Goal: Transaction & Acquisition: Purchase product/service

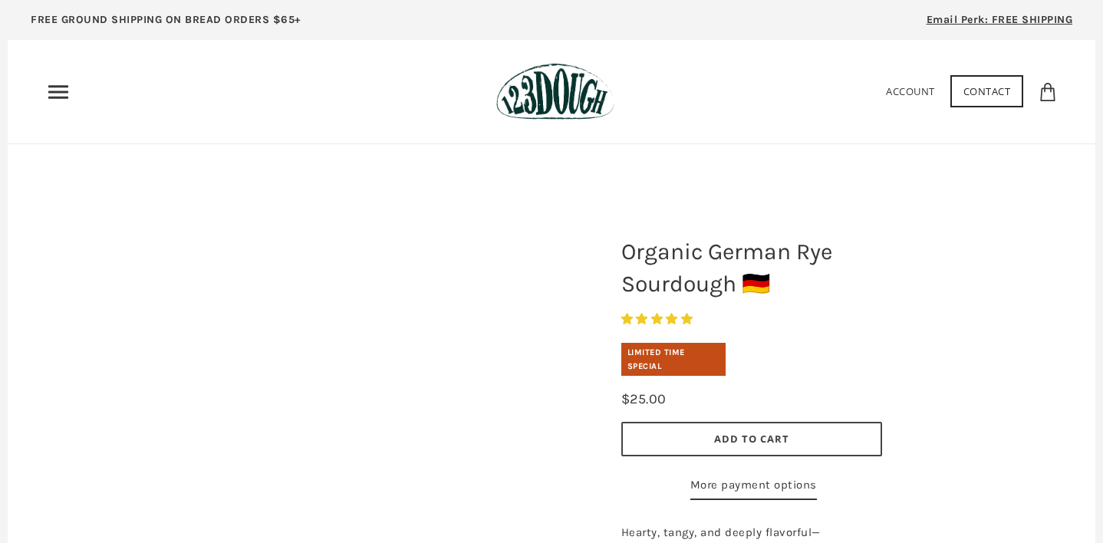
click at [63, 90] on icon "Primary" at bounding box center [58, 92] width 25 height 25
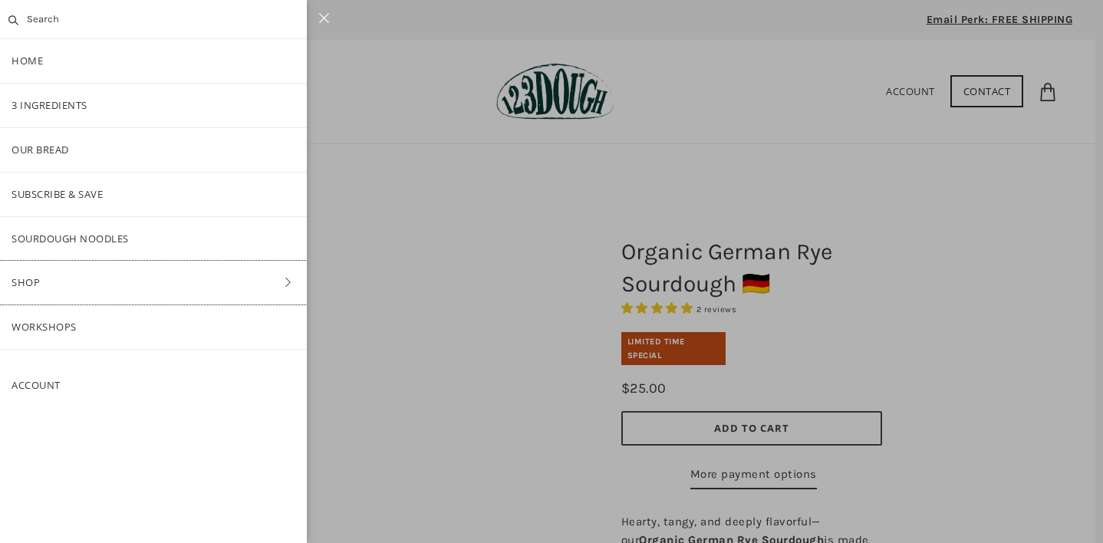
click at [62, 284] on link "Shop" at bounding box center [153, 283] width 307 height 44
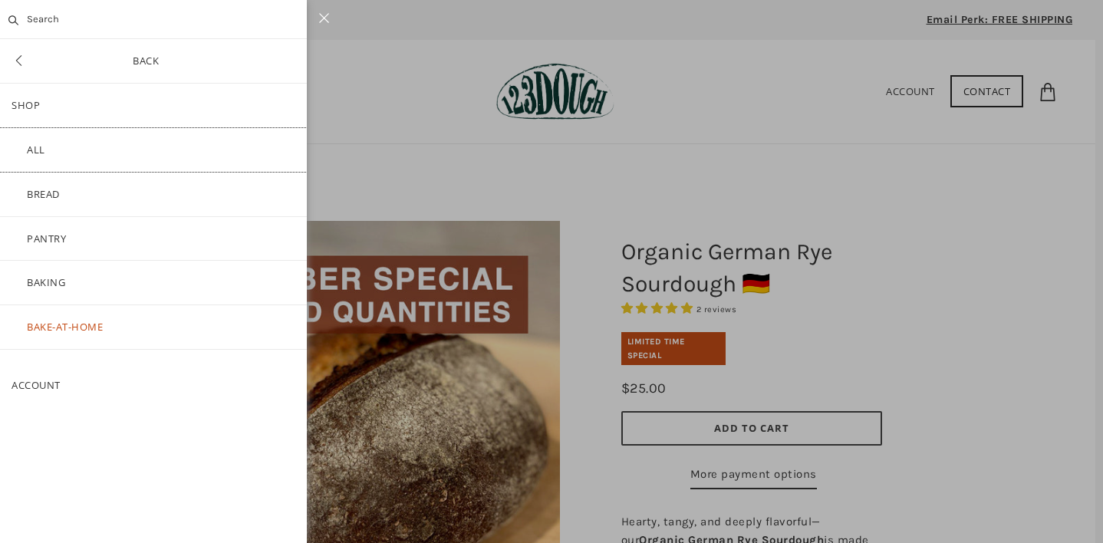
click at [58, 151] on link "ALL" at bounding box center [153, 150] width 307 height 44
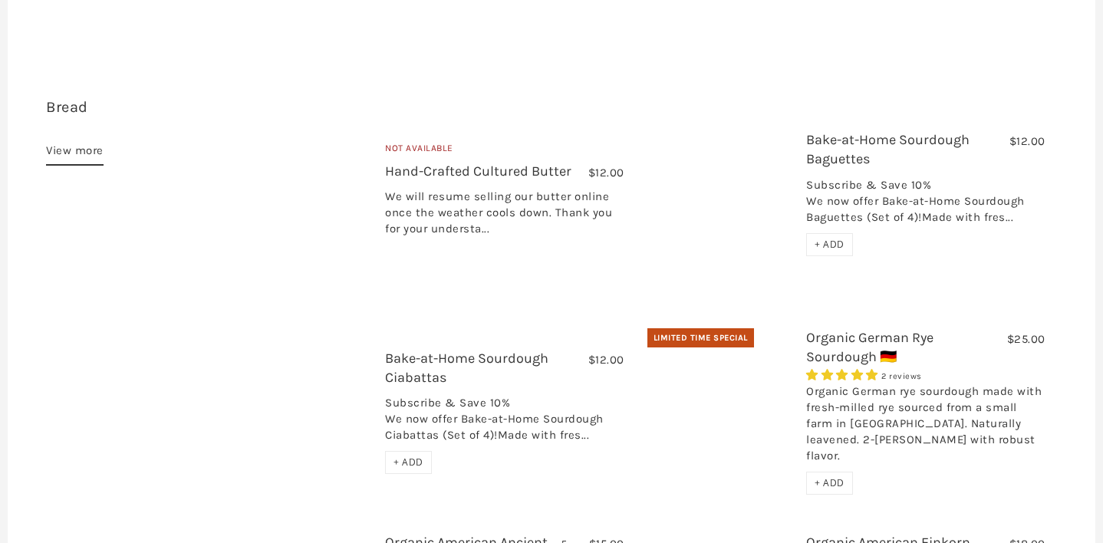
scroll to position [459, 0]
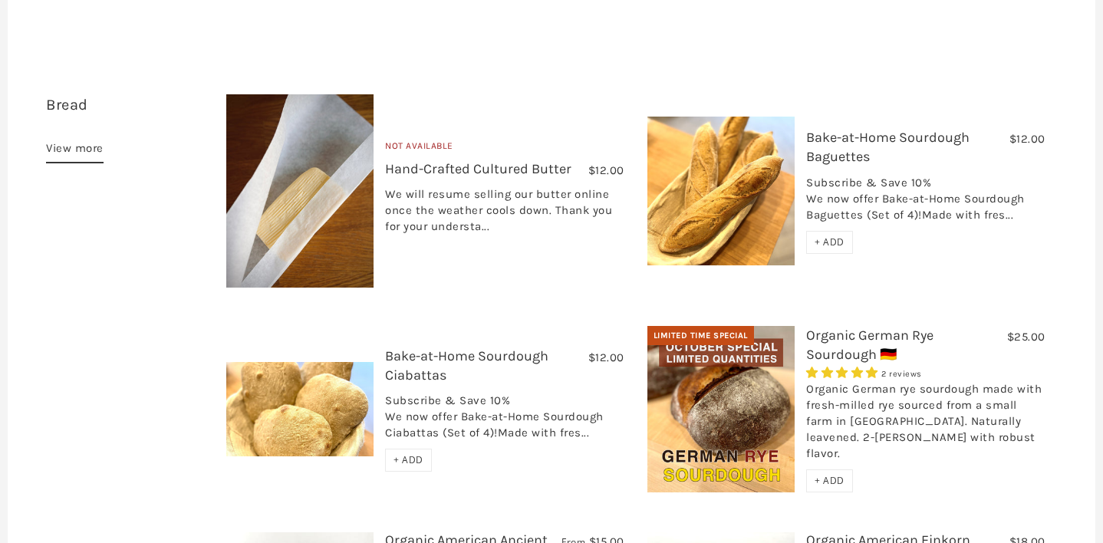
click at [840, 129] on link "Bake-at-Home Sourdough Baguettes" at bounding box center [887, 147] width 163 height 36
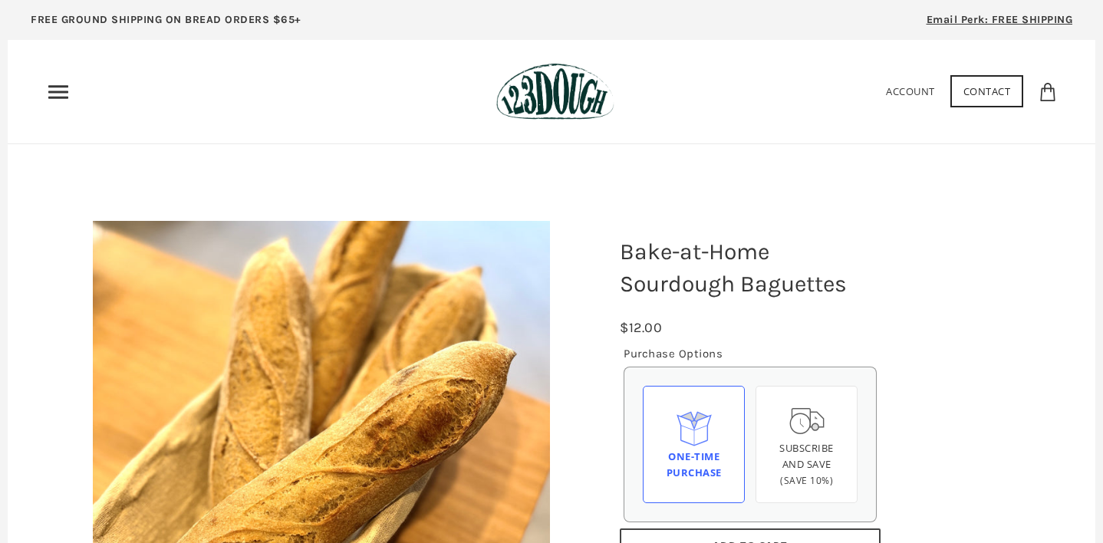
scroll to position [151, 0]
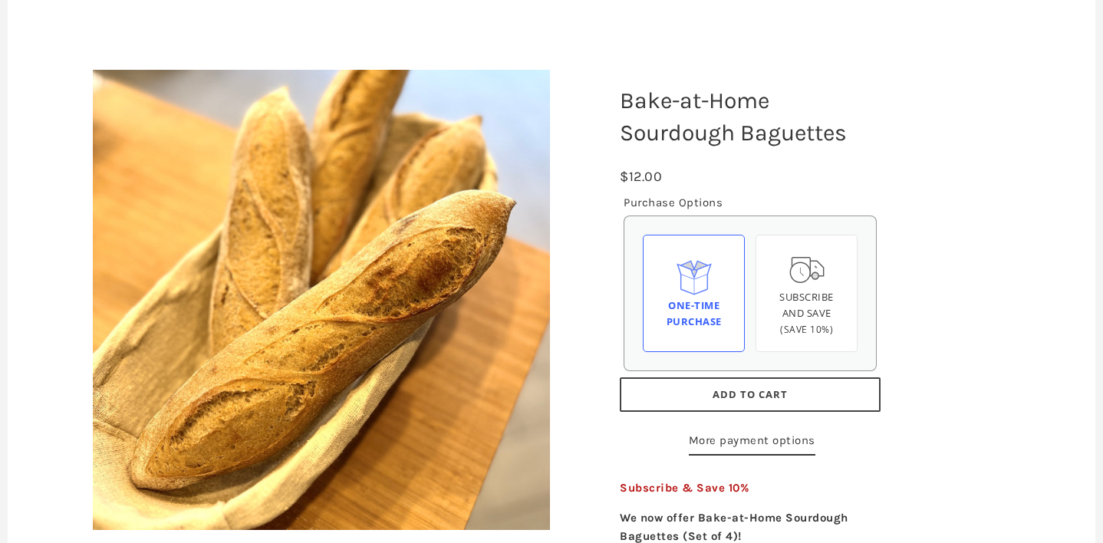
click at [774, 397] on span "Add to Cart" at bounding box center [749, 394] width 75 height 14
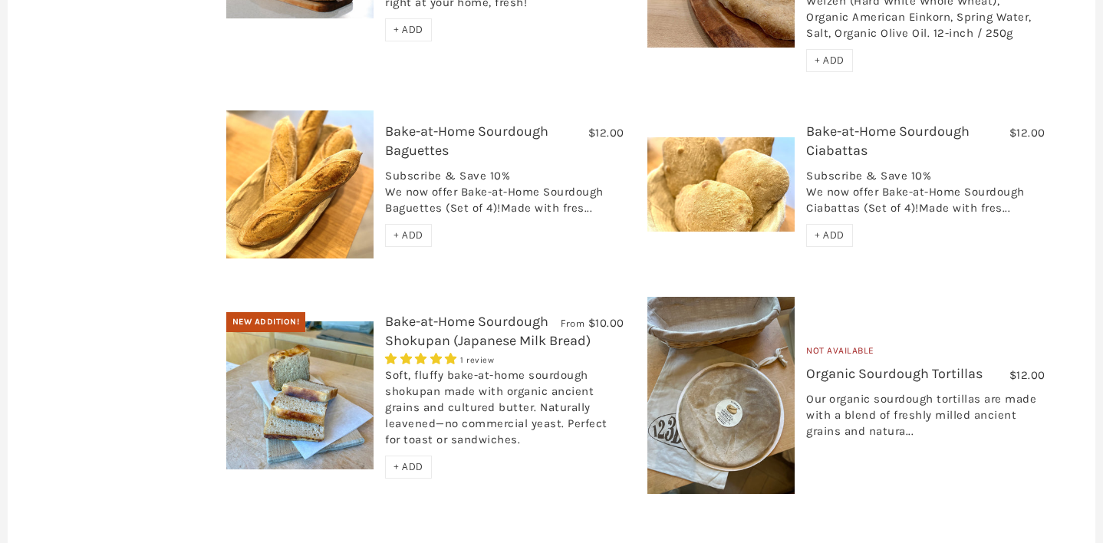
scroll to position [2790, 0]
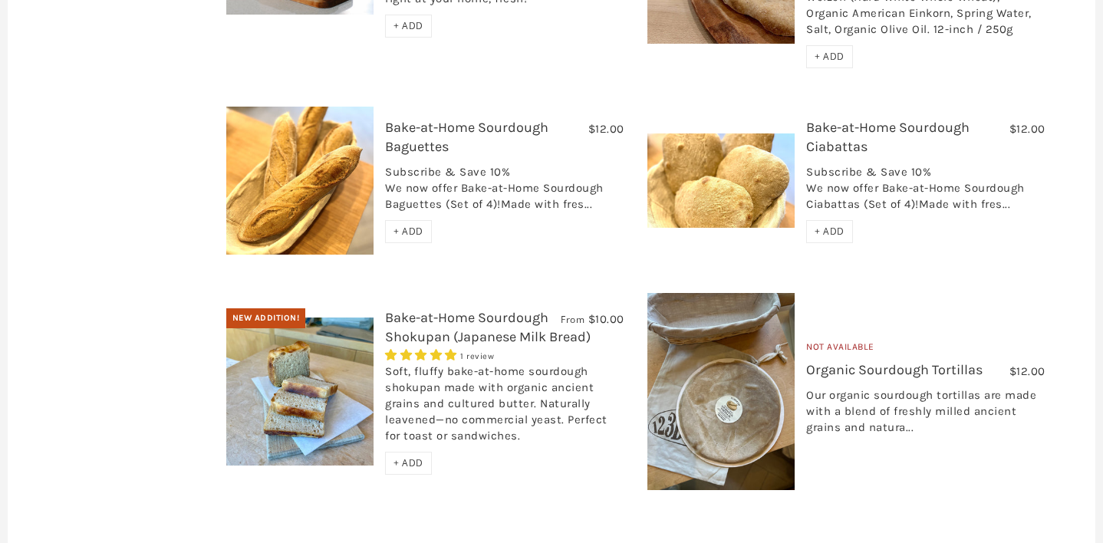
click at [445, 309] on link "Bake-at-Home Sourdough Shokupan (Japanese Milk Bread)" at bounding box center [487, 327] width 205 height 36
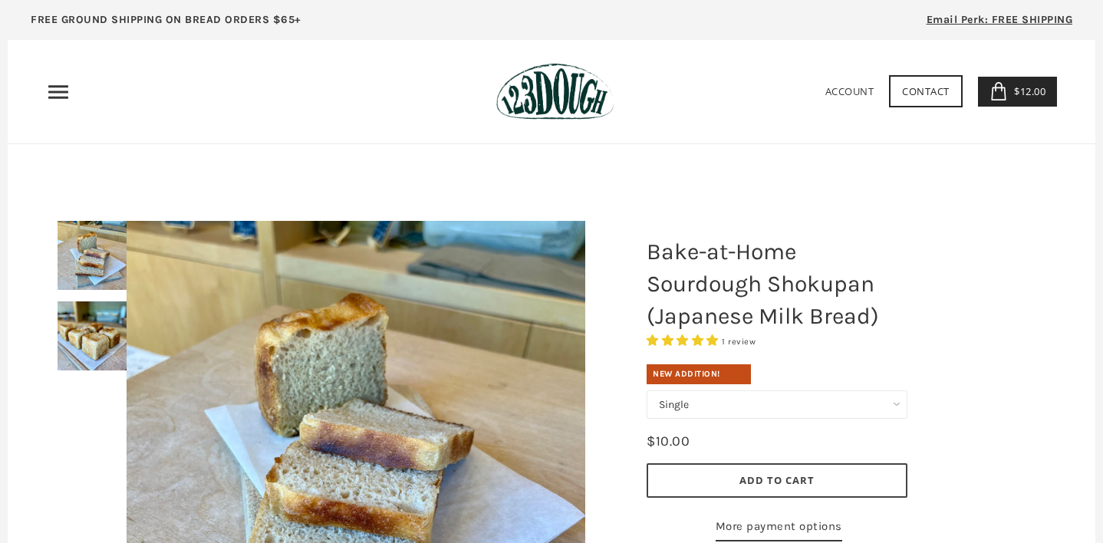
click at [741, 480] on span "Add to Cart" at bounding box center [776, 480] width 75 height 14
